Goal: Use online tool/utility

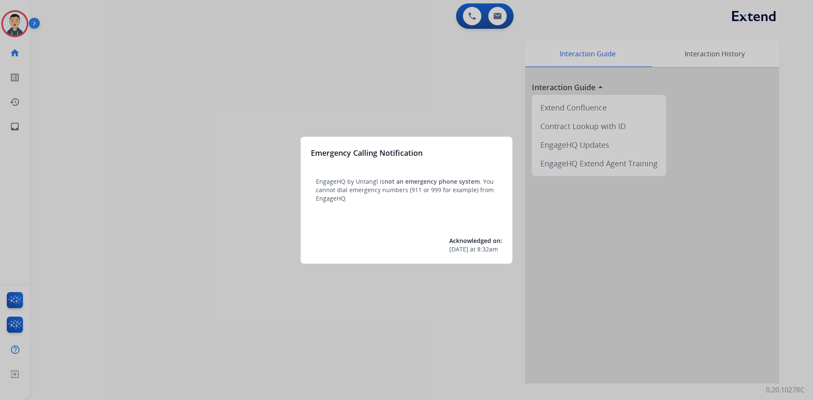
click at [301, 97] on div at bounding box center [406, 200] width 813 height 400
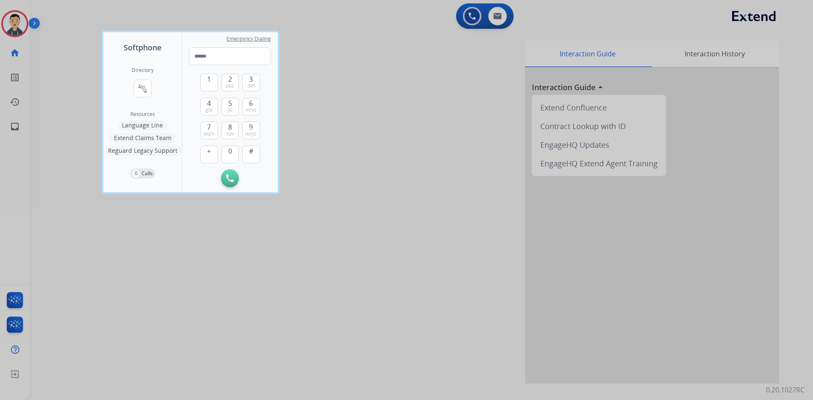
click at [127, 278] on div at bounding box center [406, 200] width 813 height 400
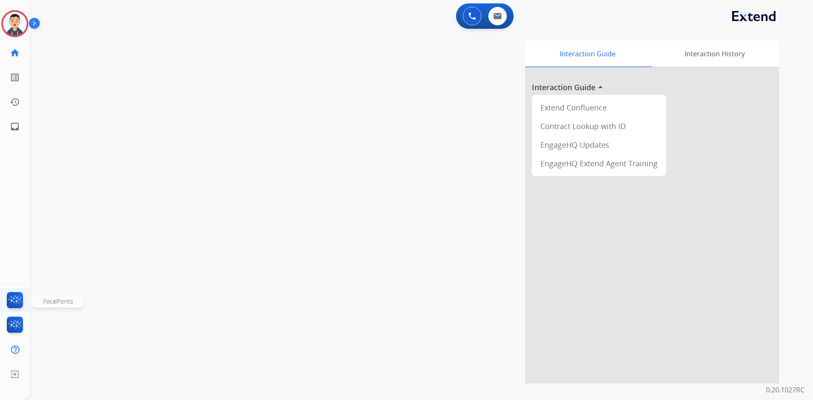
click at [15, 301] on img at bounding box center [15, 301] width 20 height 19
